Goal: Task Accomplishment & Management: Use online tool/utility

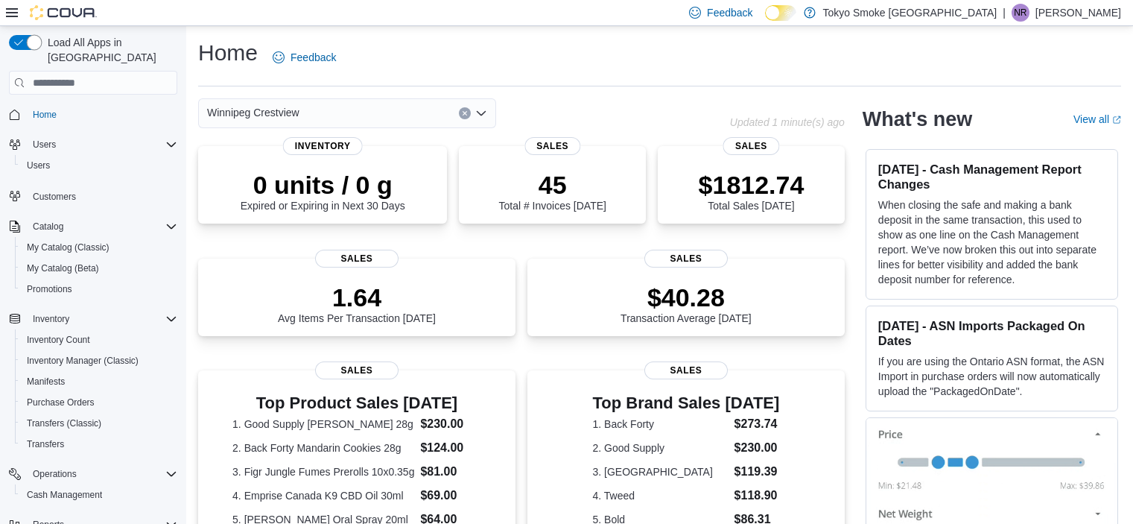
scroll to position [196, 0]
drag, startPoint x: 541, startPoint y: 89, endPoint x: 601, endPoint y: 101, distance: 60.8
click at [601, 101] on div "Home Feedback Winnipeg Crestview Updated 1 minute(s) ago 0 units / 0 g Expired …" at bounding box center [659, 465] width 947 height 878
click at [601, 101] on div "Winnipeg Crestview" at bounding box center [464, 113] width 532 height 30
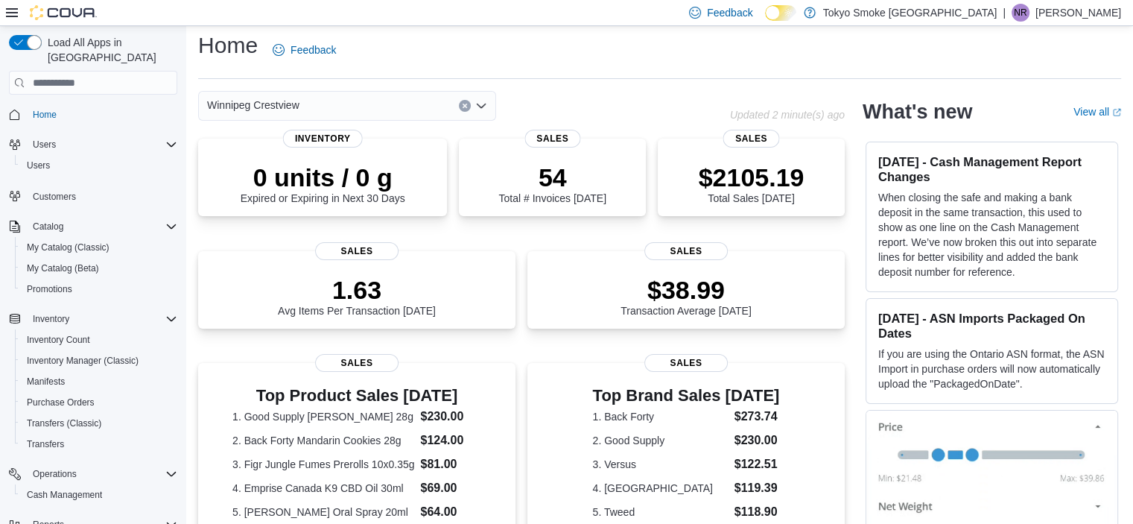
scroll to position [8, 0]
click at [722, 151] on div "$2105.19 Total Sales Today Sales" at bounding box center [751, 174] width 187 height 77
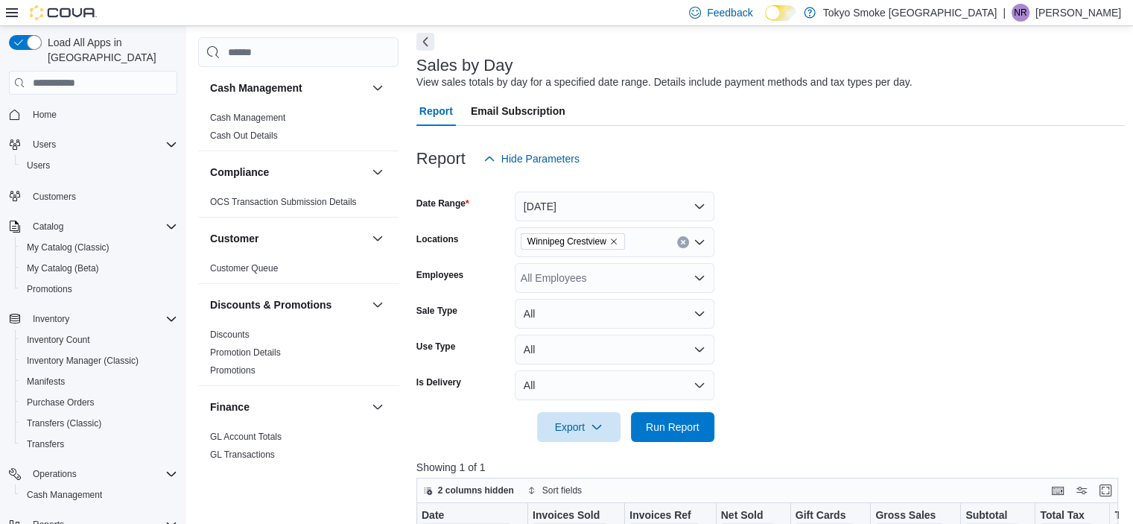
scroll to position [66, 0]
click at [609, 289] on div "All Employees" at bounding box center [615, 278] width 200 height 30
type input "******"
click at [619, 305] on span "[PERSON_NAME]" at bounding box center [615, 303] width 182 height 15
drag, startPoint x: 784, startPoint y: 321, endPoint x: 692, endPoint y: 428, distance: 141.1
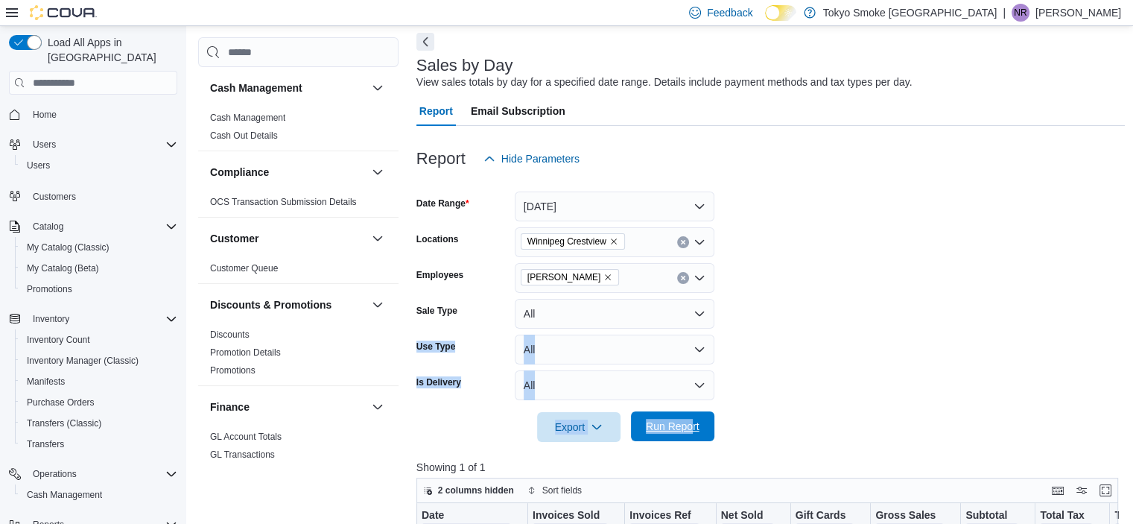
click at [692, 428] on form "Date Range [DATE] Locations [GEOGRAPHIC_DATA] [GEOGRAPHIC_DATA] Employees [PERS…" at bounding box center [770, 308] width 709 height 268
click at [692, 428] on span "Run Report" at bounding box center [673, 426] width 54 height 15
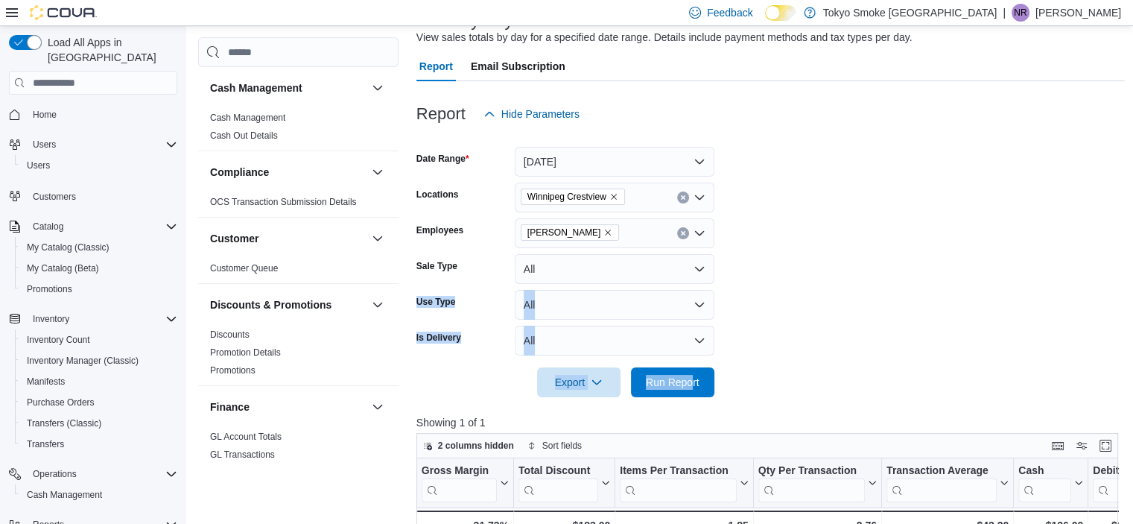
scroll to position [108, 0]
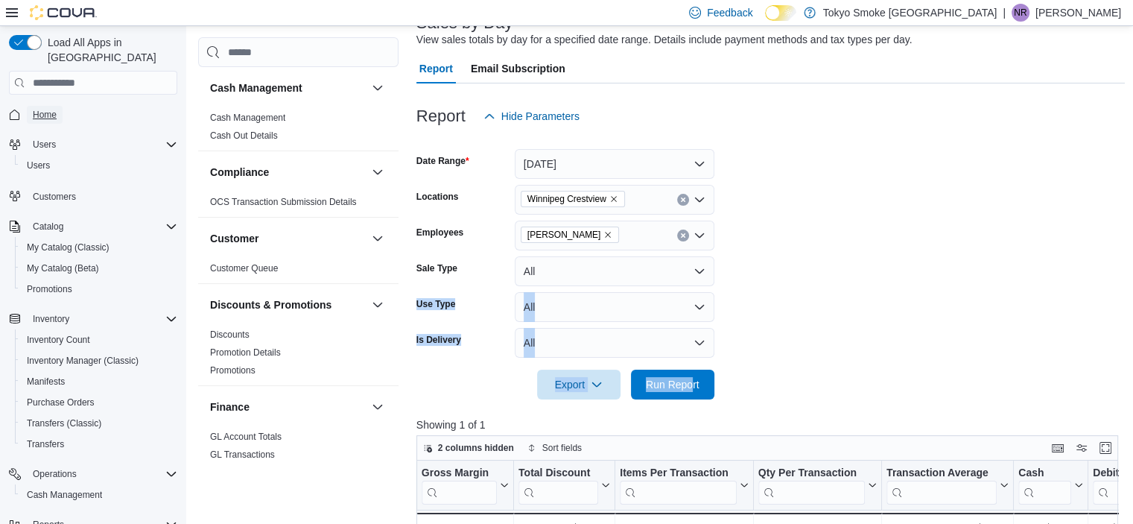
click at [57, 106] on link "Home" at bounding box center [45, 115] width 36 height 18
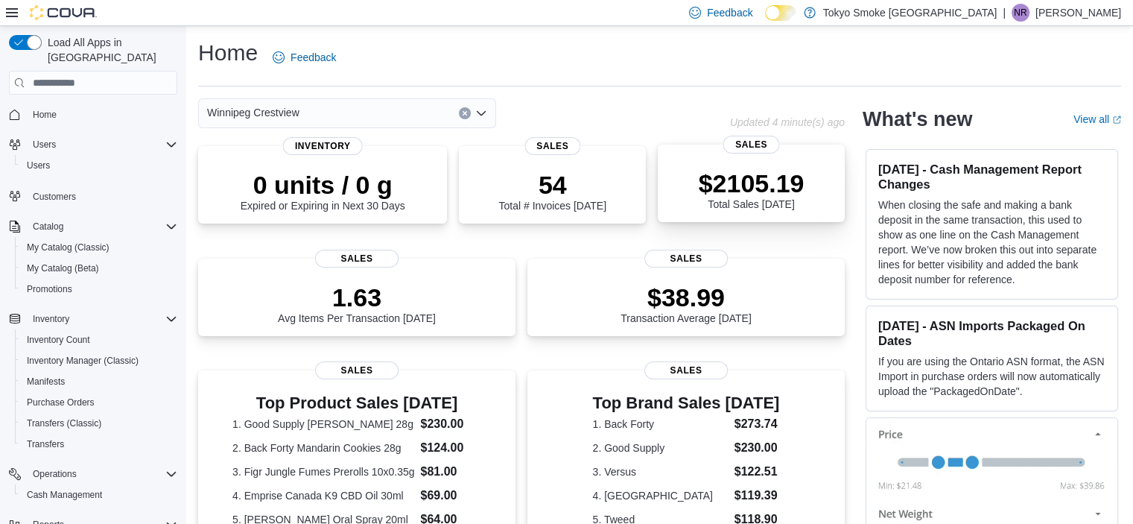
click at [742, 201] on div "$2105.19 Total Sales [DATE]" at bounding box center [752, 189] width 106 height 42
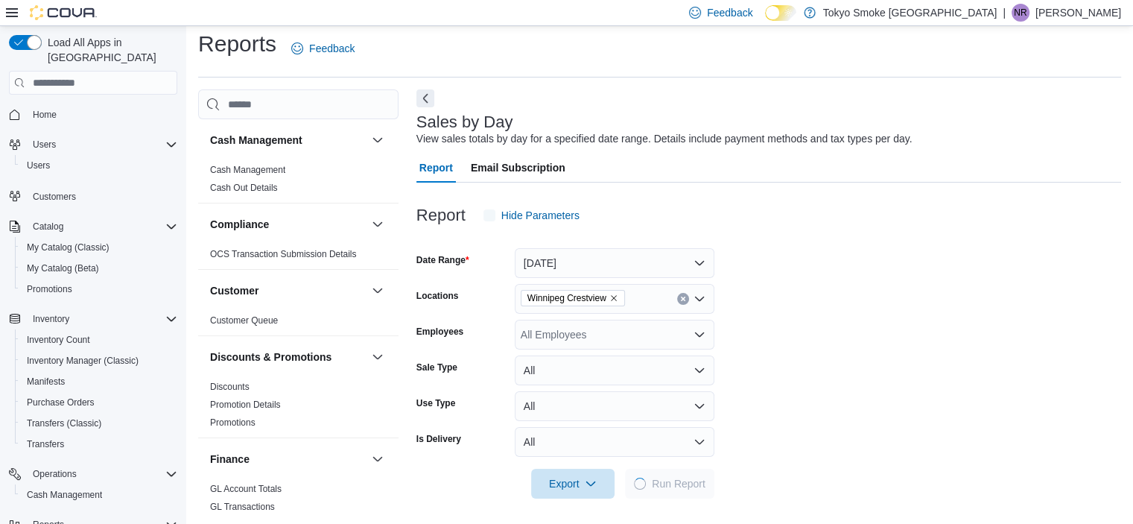
scroll to position [13, 0]
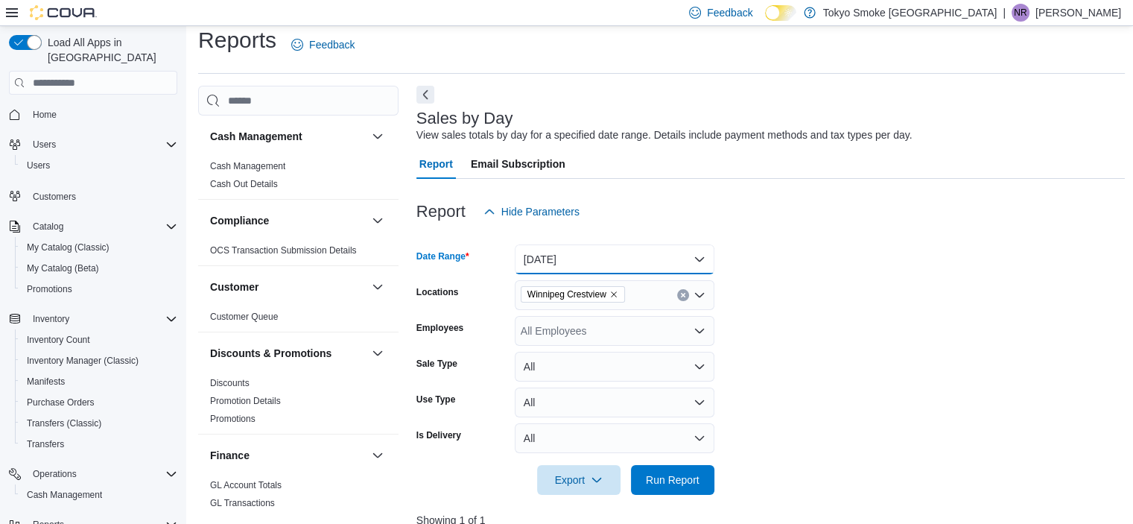
click at [585, 250] on button "[DATE]" at bounding box center [615, 259] width 200 height 30
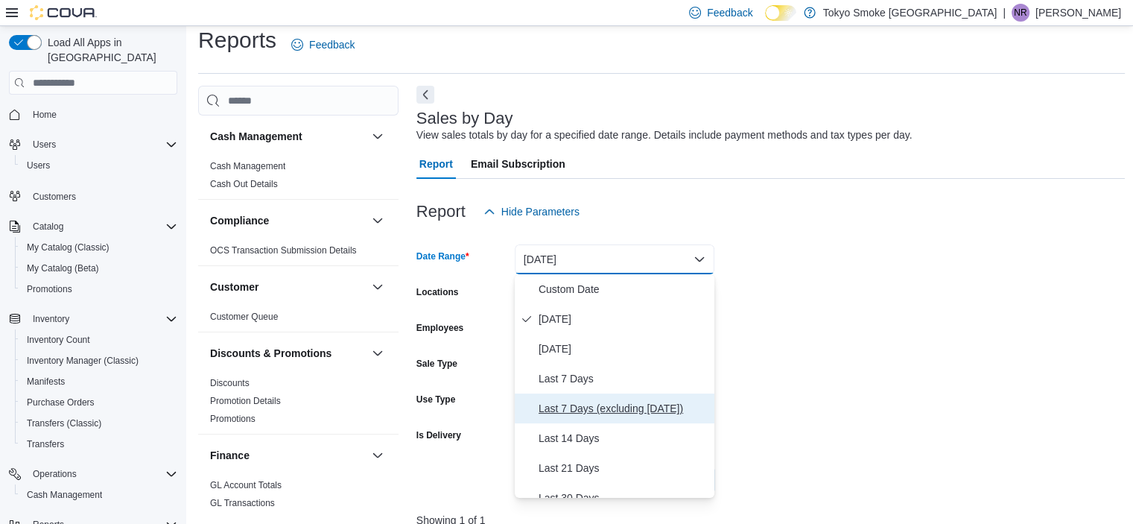
click at [565, 398] on button "Last 7 Days (excluding today)" at bounding box center [615, 408] width 200 height 30
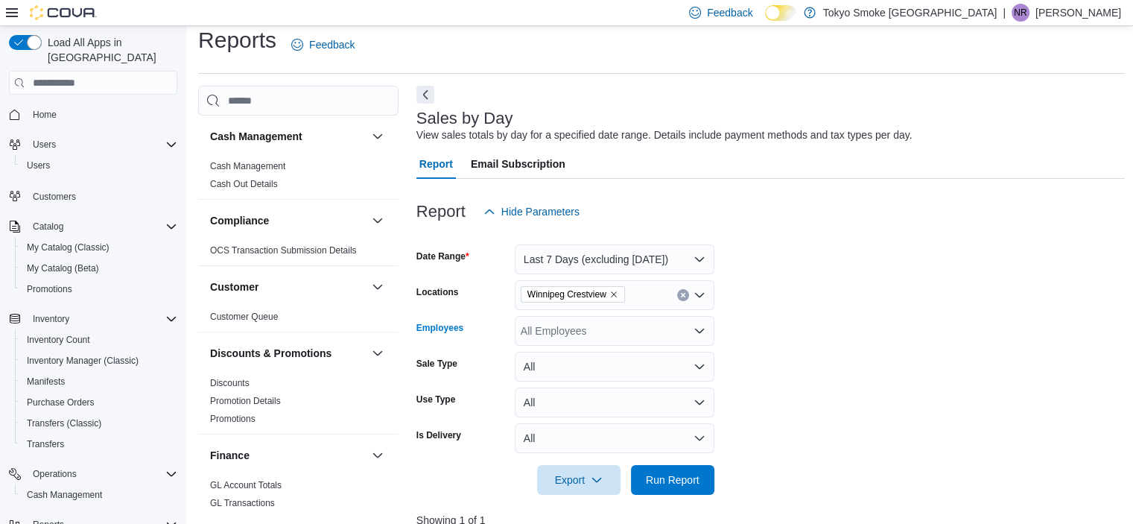
click at [629, 325] on div "All Employees" at bounding box center [615, 331] width 200 height 30
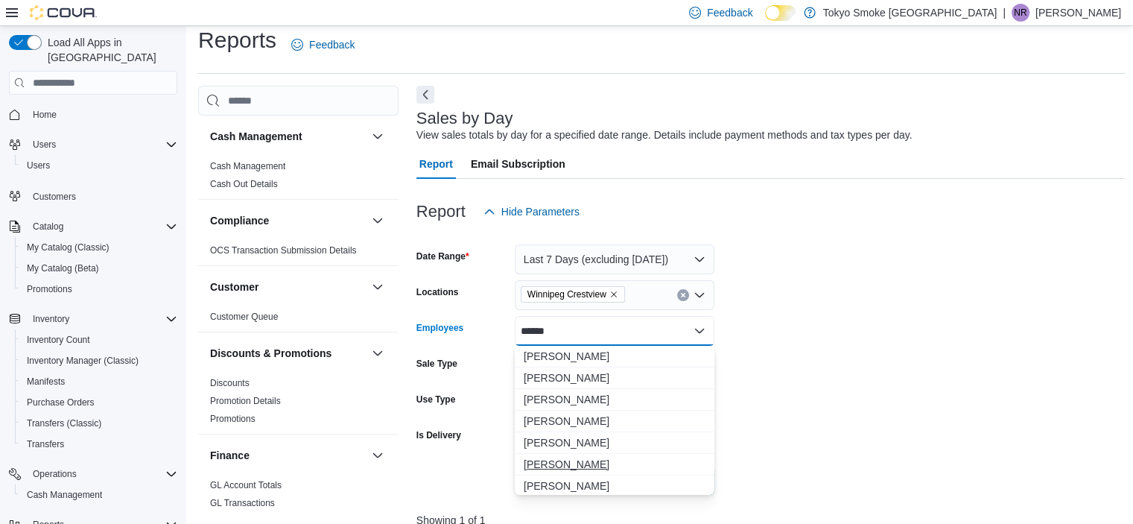
type input "******"
click at [579, 460] on span "[PERSON_NAME]" at bounding box center [615, 464] width 182 height 15
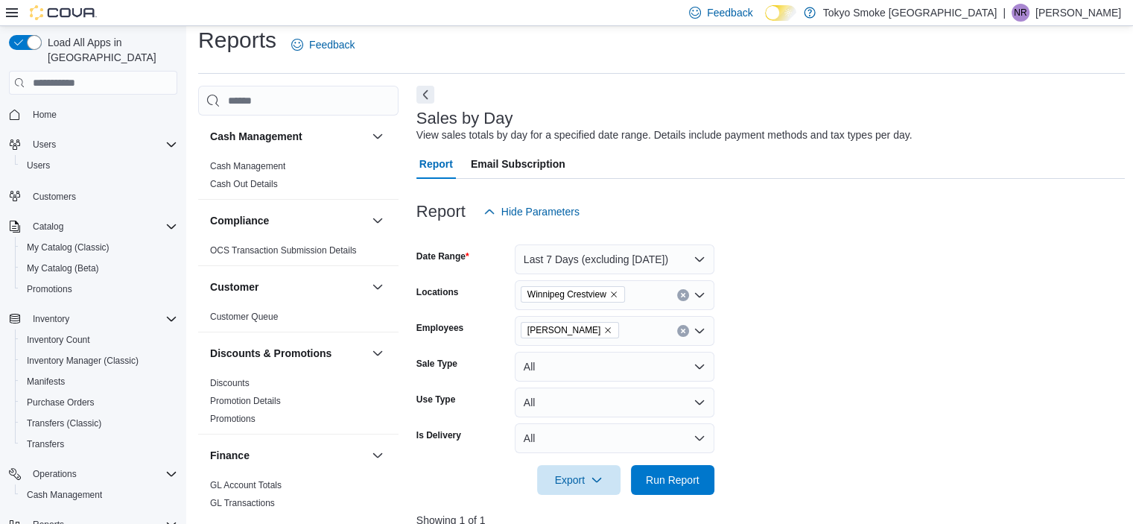
click at [876, 390] on form "Date Range Last 7 Days (excluding today) Locations Winnipeg Crestview Employees…" at bounding box center [770, 360] width 709 height 268
click at [620, 327] on div "[PERSON_NAME]" at bounding box center [615, 331] width 200 height 30
type input "****"
click at [623, 359] on span "Lee Kolarz" at bounding box center [615, 356] width 182 height 15
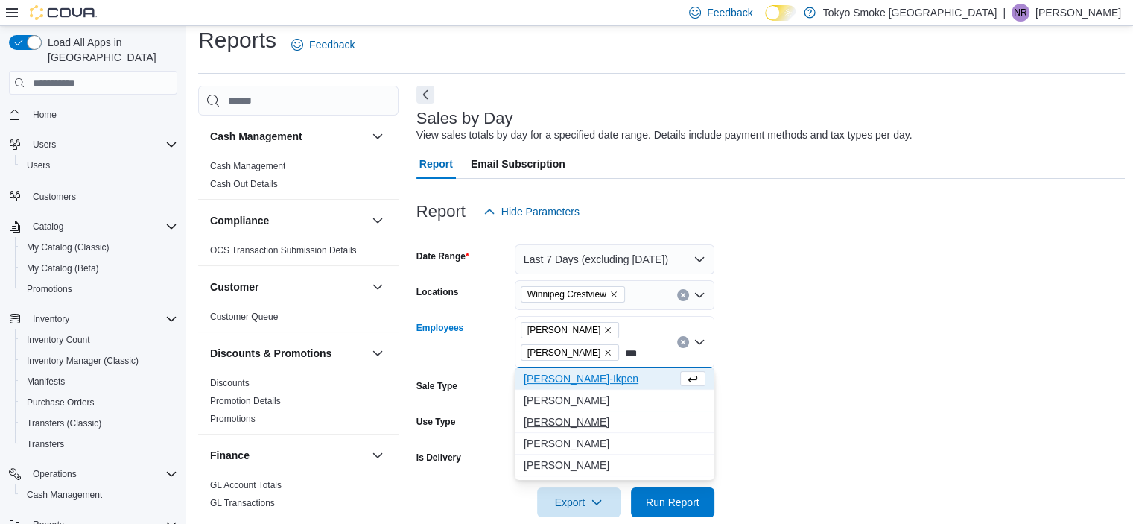
type input "***"
click at [586, 419] on span "Jonathan Penheiro" at bounding box center [615, 421] width 182 height 15
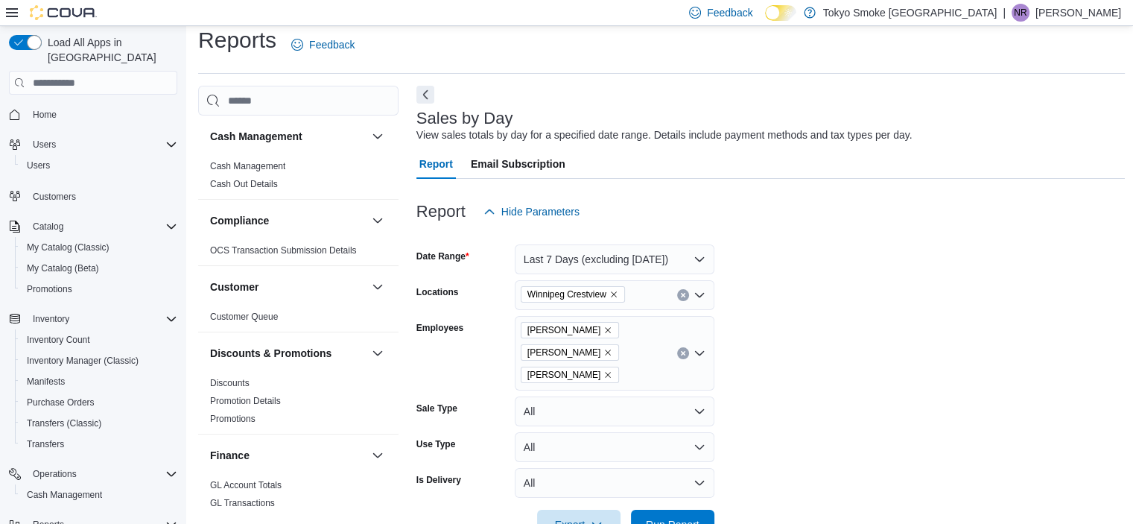
click at [751, 413] on form "Date Range Last 7 Days (excluding today) Locations Winnipeg Crestview Employees…" at bounding box center [770, 382] width 709 height 313
click at [662, 509] on span "Run Report" at bounding box center [673, 524] width 66 height 30
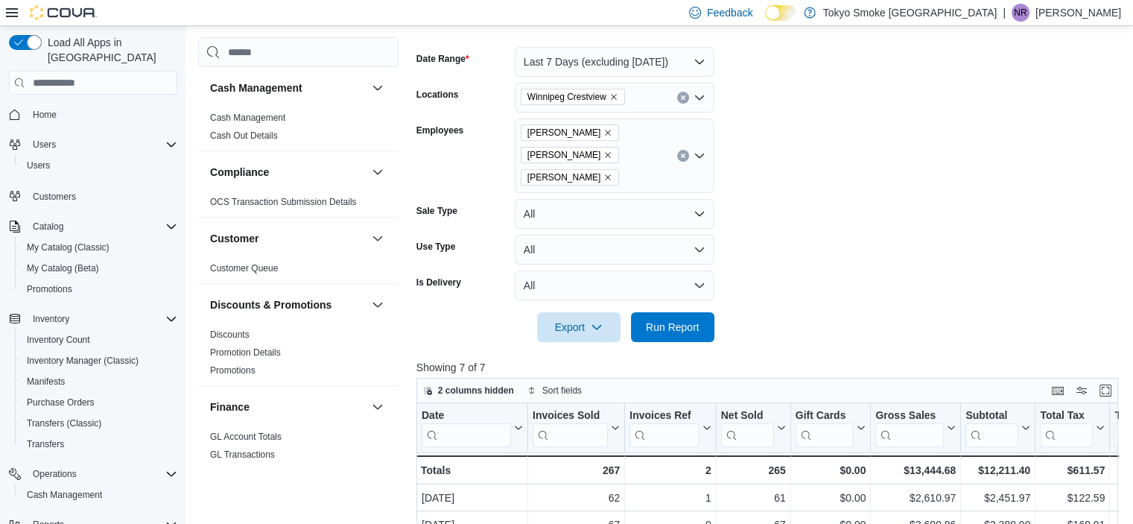
scroll to position [194, 0]
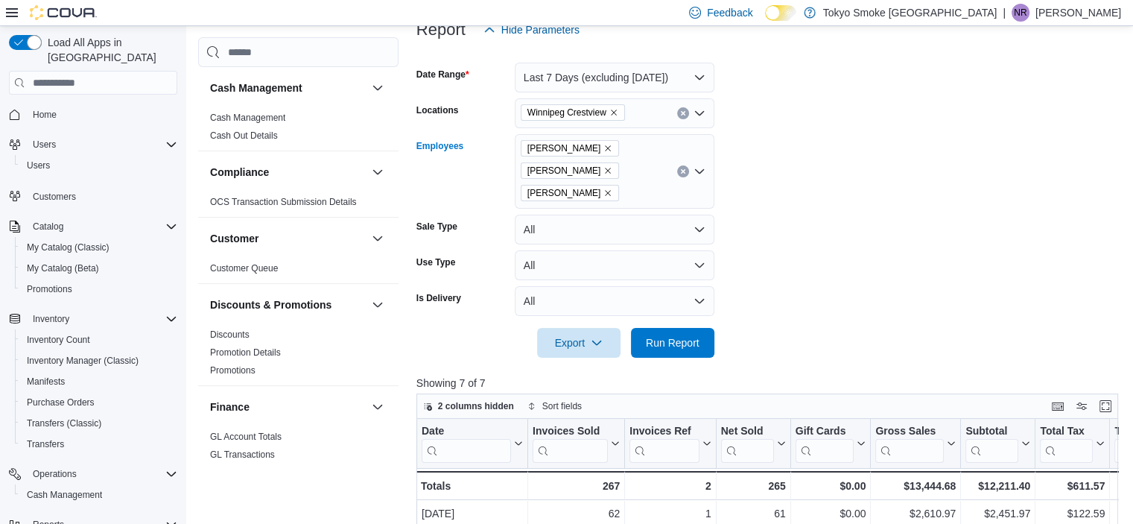
click at [603, 168] on icon "Remove Lee Kolarz from selection in this group" at bounding box center [607, 170] width 9 height 9
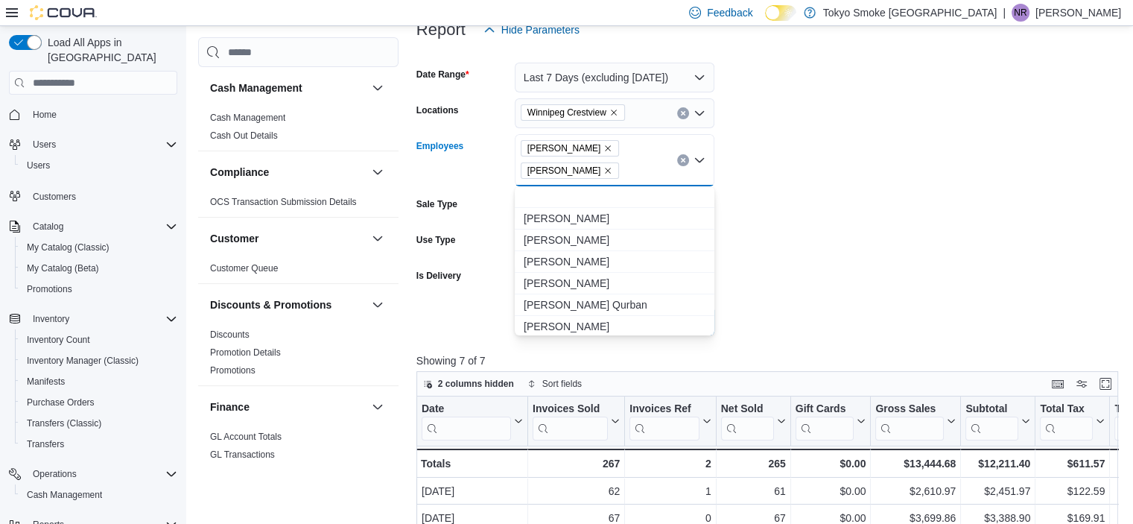
click at [607, 148] on icon "Remove Jonathan Penheiro from selection in this group" at bounding box center [607, 148] width 9 height 9
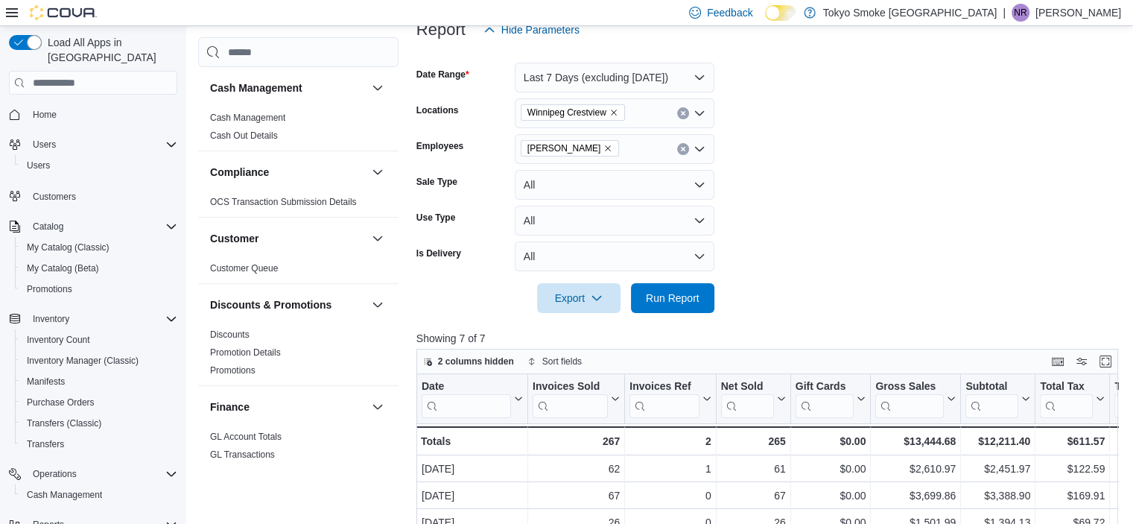
click at [819, 166] on form "Date Range Last 7 Days (excluding today) Locations Winnipeg Crestview Employees…" at bounding box center [770, 179] width 709 height 268
click at [676, 282] on span "Run Report" at bounding box center [673, 297] width 66 height 30
click at [652, 69] on button "Last 7 Days (excluding today)" at bounding box center [615, 78] width 200 height 30
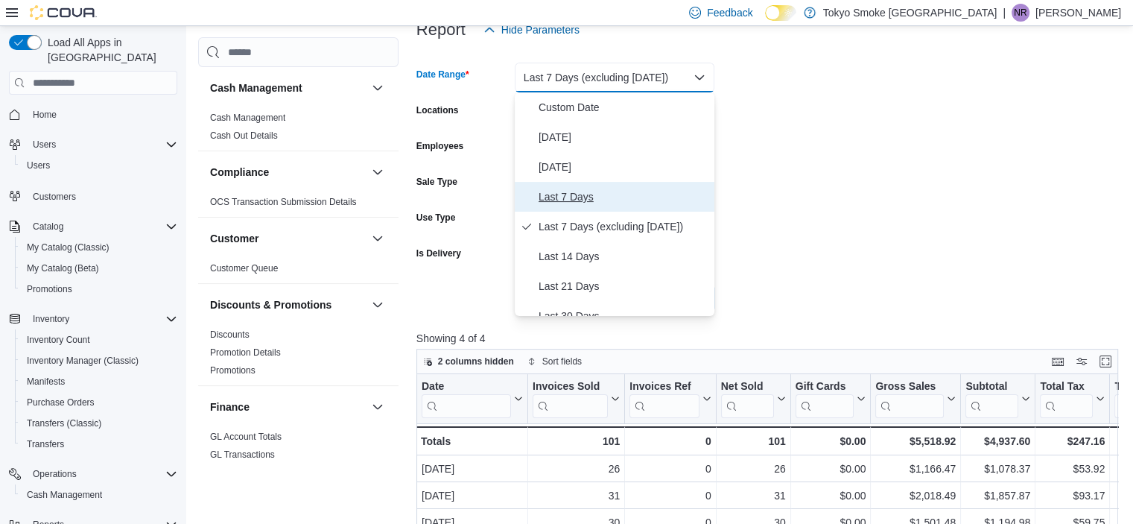
click at [560, 189] on span "Last 7 Days" at bounding box center [623, 197] width 170 height 18
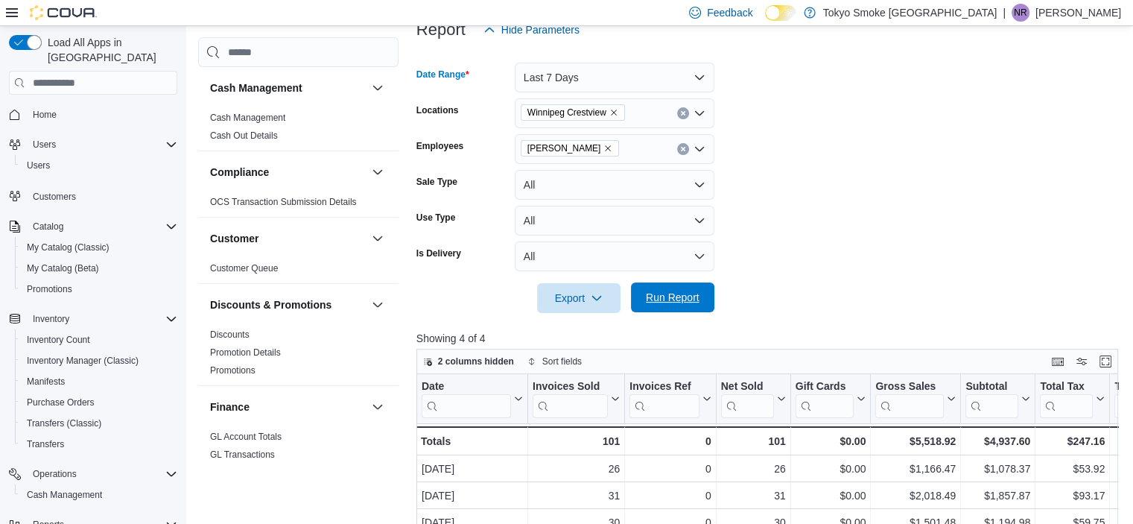
click at [694, 311] on span "Run Report" at bounding box center [673, 297] width 66 height 30
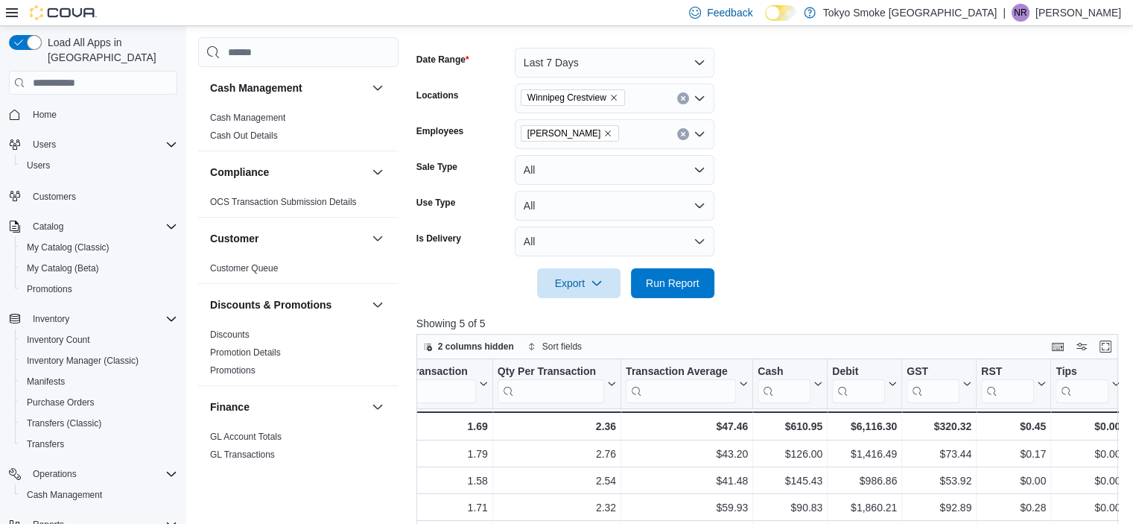
scroll to position [170, 0]
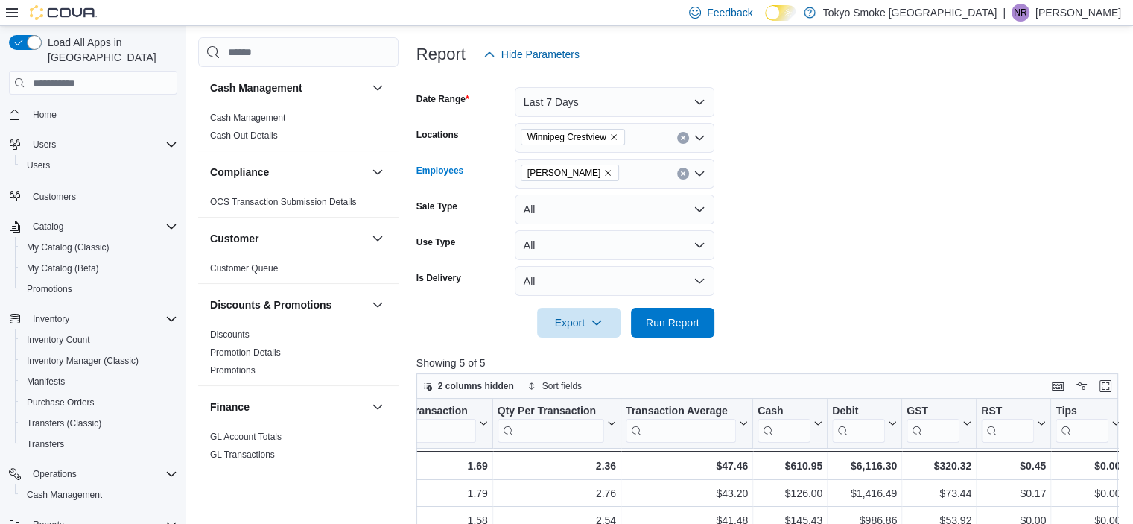
click at [606, 172] on icon "Remove Nicole Rusnak from selection in this group" at bounding box center [609, 173] width 6 height 6
type input "*******"
click at [601, 202] on span "Lee Kolarz" at bounding box center [615, 198] width 182 height 15
click at [790, 220] on form "Date Range Last 7 Days Locations Winnipeg Crestview Employees Lee Kolarz Sale T…" at bounding box center [770, 203] width 709 height 268
click at [696, 331] on span "Run Report" at bounding box center [673, 322] width 66 height 30
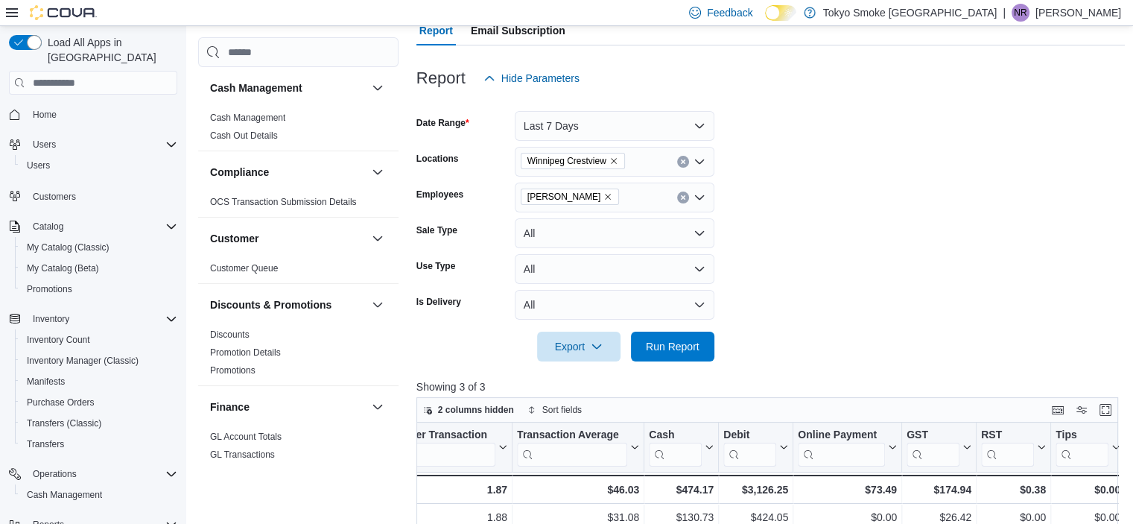
scroll to position [137, 0]
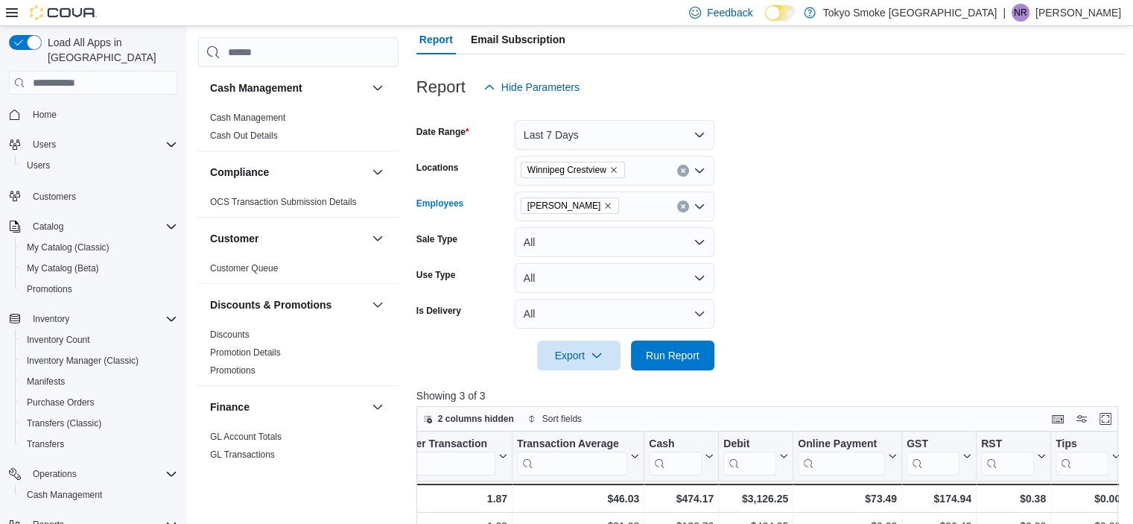
click at [606, 205] on icon "Remove Lee Kolarz from selection in this group" at bounding box center [609, 206] width 6 height 6
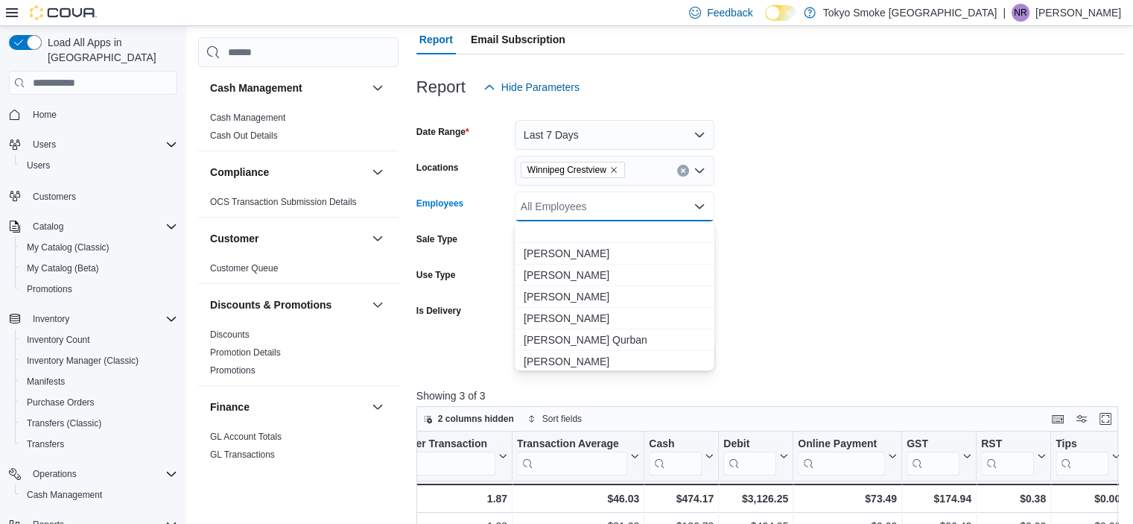
click at [576, 205] on div "All Employees" at bounding box center [615, 206] width 200 height 30
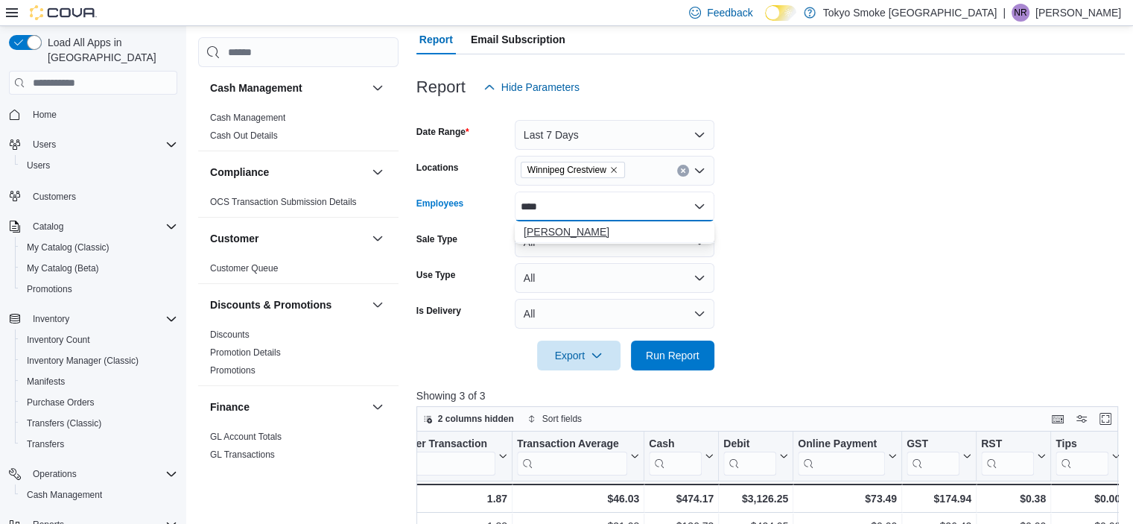
type input "****"
click at [662, 235] on span "Jonathan Penheiro" at bounding box center [615, 231] width 182 height 15
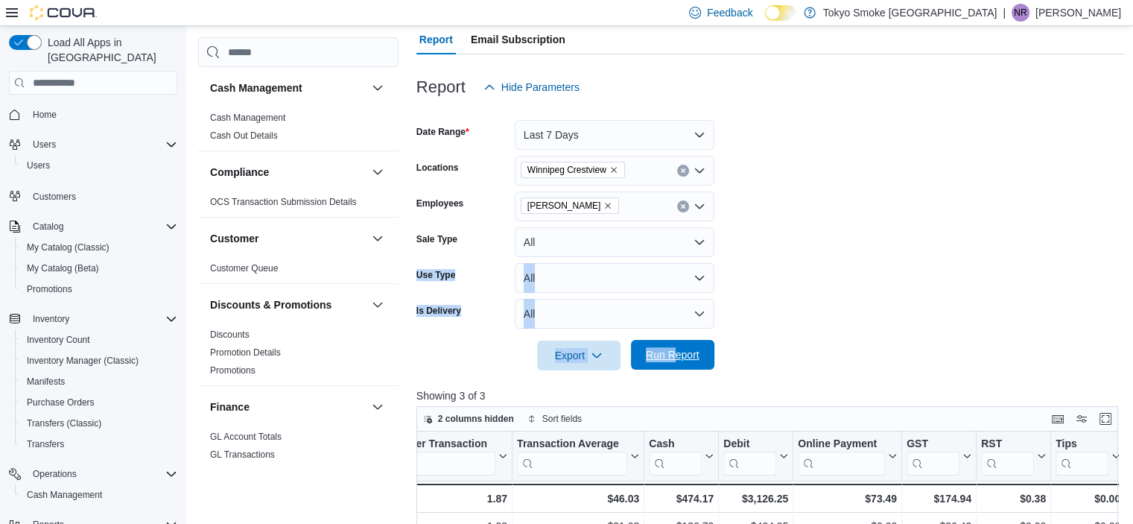
drag, startPoint x: 885, startPoint y: 247, endPoint x: 674, endPoint y: 352, distance: 235.5
click at [674, 352] on form "Date Range Last 7 Days Locations Winnipeg Crestview Employees Jonathan Penheiro…" at bounding box center [770, 236] width 709 height 268
click at [674, 352] on span "Run Report" at bounding box center [673, 354] width 54 height 15
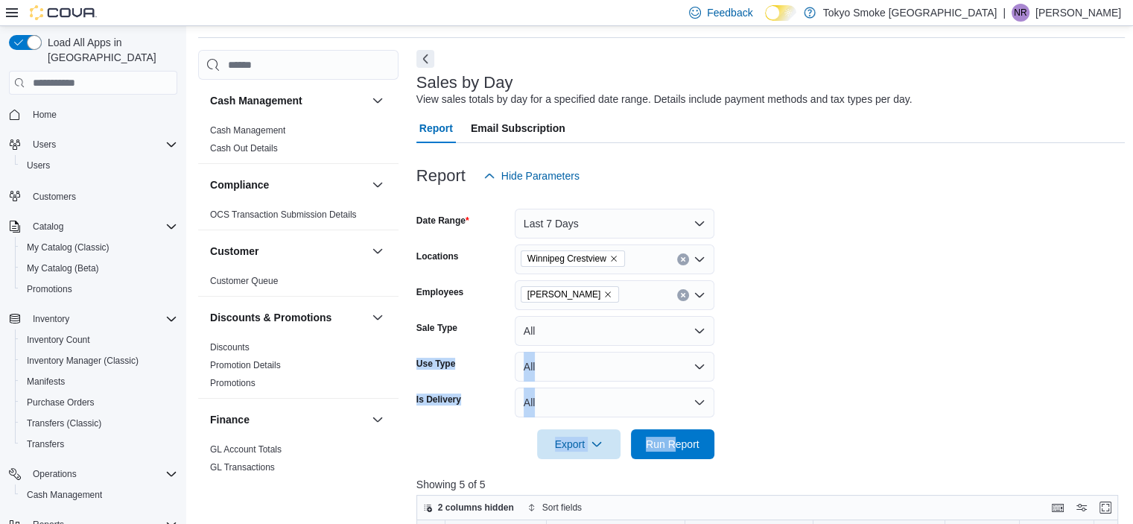
scroll to position [48, 0]
click at [609, 296] on icon "Remove Jonathan Penheiro from selection in this group" at bounding box center [607, 294] width 9 height 9
click at [55, 109] on span "Home" at bounding box center [45, 115] width 24 height 12
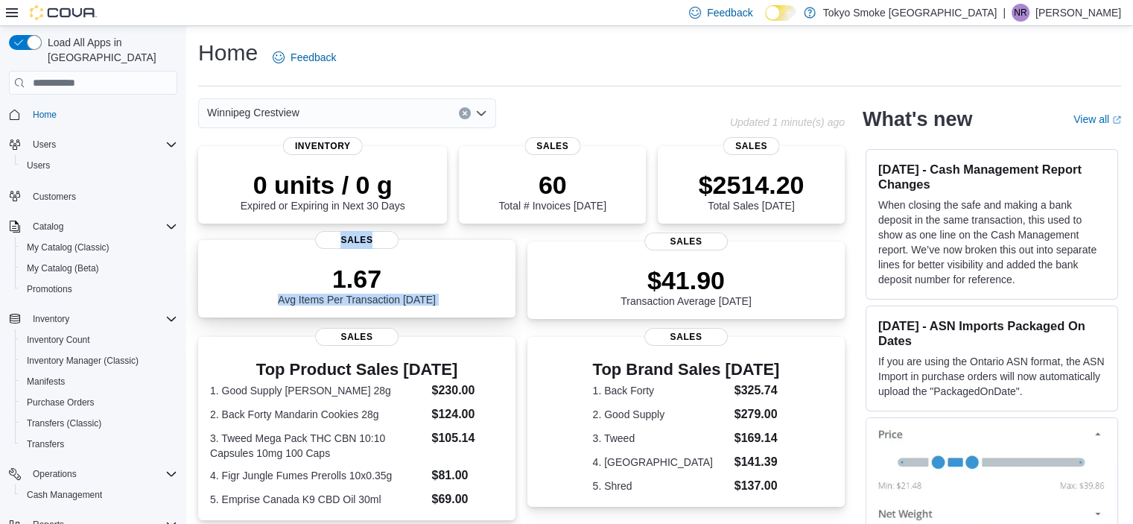
drag, startPoint x: 538, startPoint y: 290, endPoint x: 503, endPoint y: 241, distance: 59.9
click at [503, 241] on div "1.67 Avg Items Per Transaction Today Sales $41.90 Transaction Average Today Sal…" at bounding box center [521, 279] width 646 height 77
